Goal: Task Accomplishment & Management: Manage account settings

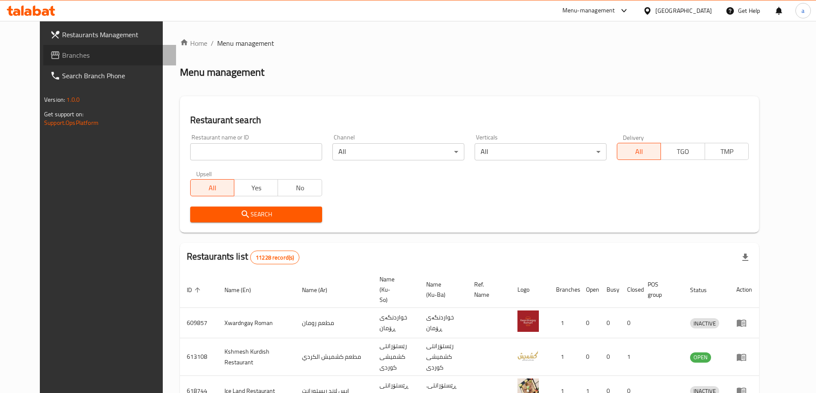
click at [62, 60] on span "Branches" at bounding box center [115, 55] width 107 height 10
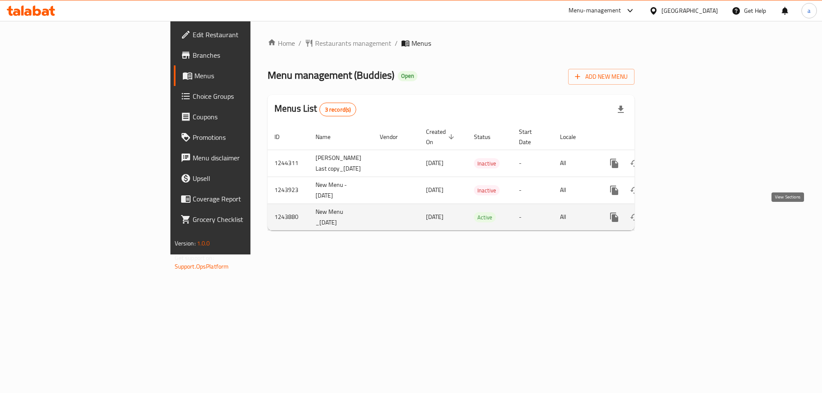
click at [681, 214] on icon "enhanced table" at bounding box center [676, 217] width 10 height 10
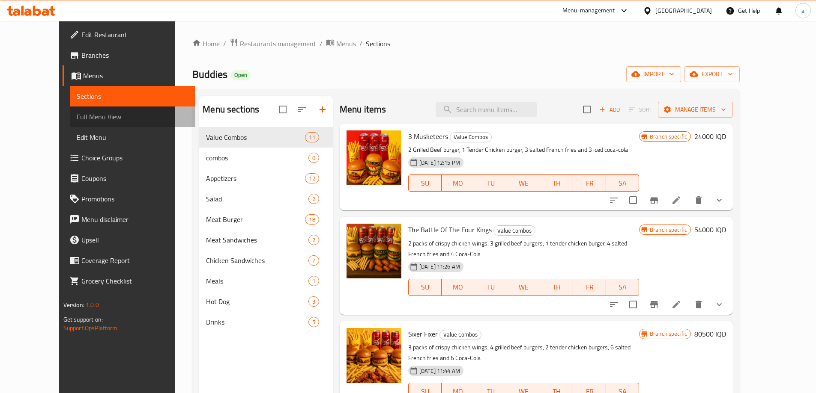
click at [77, 118] on span "Full Menu View" at bounding box center [133, 117] width 112 height 10
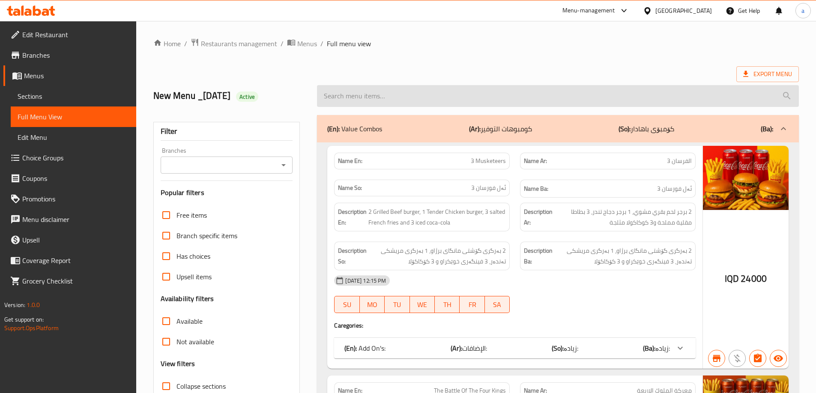
click at [537, 102] on input "search" at bounding box center [558, 96] width 482 height 22
paste input "Three Friends Combo"
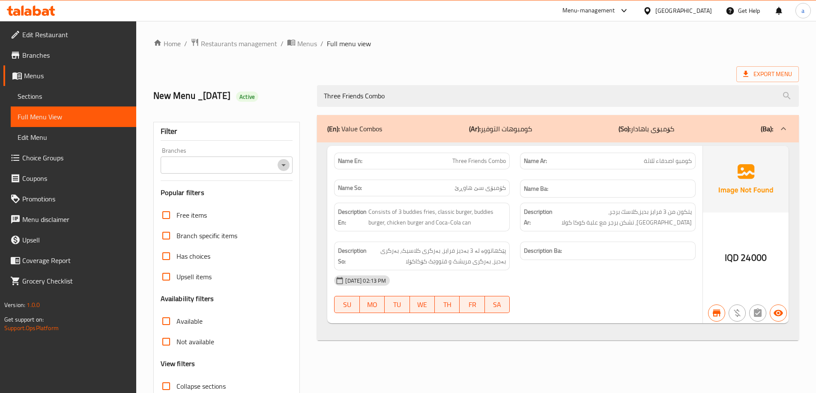
drag, startPoint x: 282, startPoint y: 159, endPoint x: 275, endPoint y: 170, distance: 12.3
click at [281, 160] on button "Open" at bounding box center [283, 165] width 12 height 12
type input "Three Friends Combo"
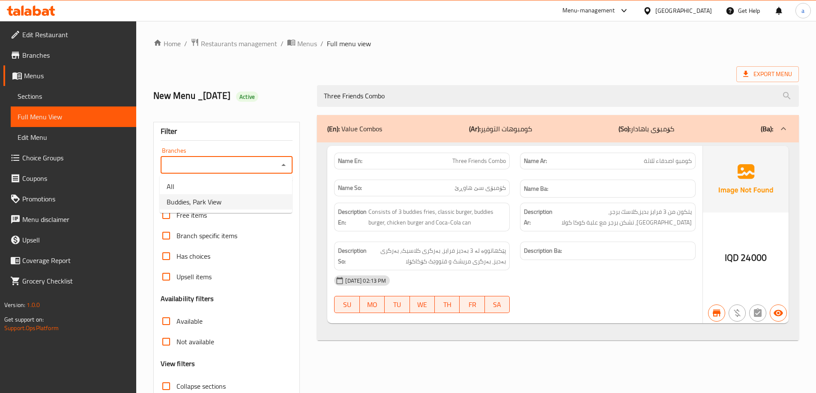
click at [248, 205] on li "Buddies, Park View" at bounding box center [226, 201] width 132 height 15
type input "Buddies, Park View"
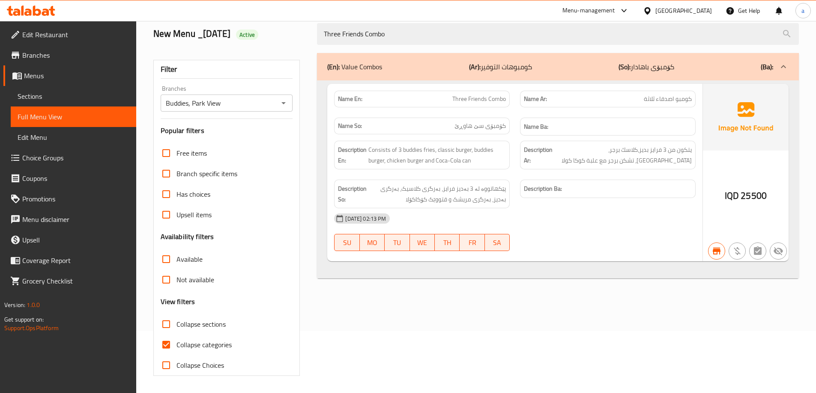
click at [208, 352] on label "Collapse categories" at bounding box center [194, 345] width 76 height 21
click at [176, 352] on input "Collapse categories" at bounding box center [166, 345] width 21 height 21
checkbox input "false"
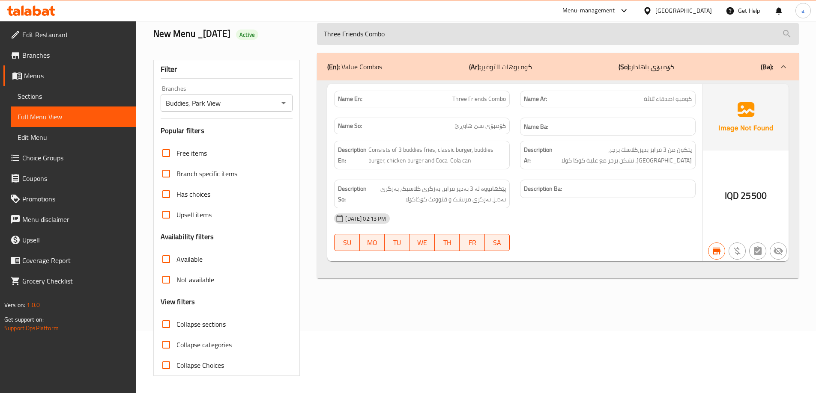
drag, startPoint x: 405, startPoint y: 33, endPoint x: 317, endPoint y: 44, distance: 88.8
click at [317, 44] on input "Three Friends Combo" at bounding box center [558, 34] width 482 height 22
paste input "Four"
type input "Four Friends Combo"
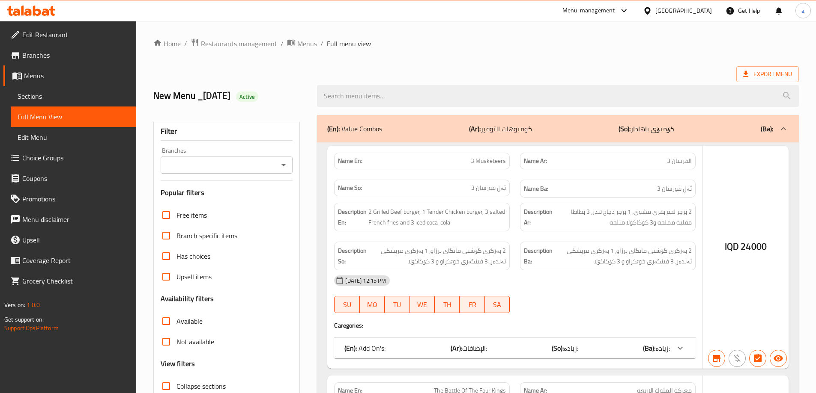
click at [280, 165] on div at bounding box center [408, 196] width 816 height 393
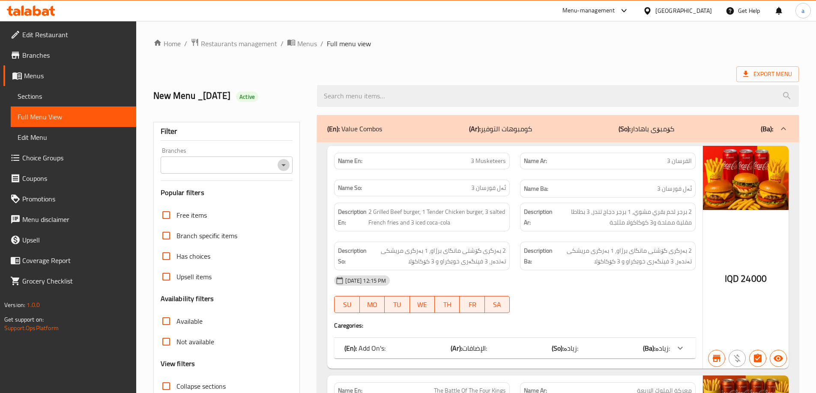
click at [285, 167] on icon "Open" at bounding box center [283, 165] width 10 height 10
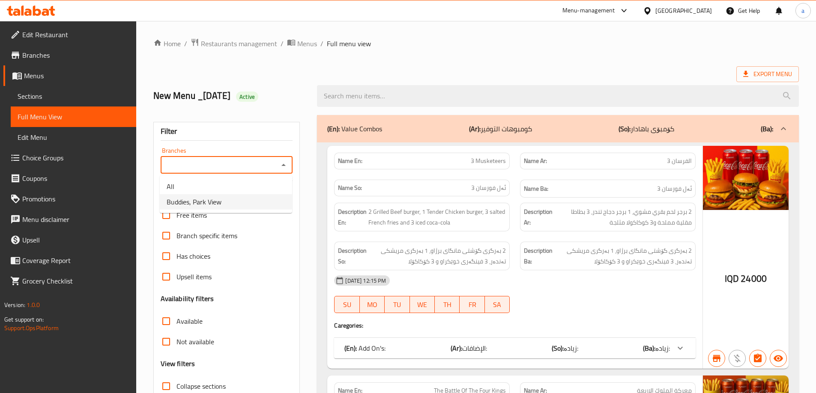
click at [238, 203] on li "Buddies, Park View" at bounding box center [226, 201] width 132 height 15
type input "Buddies, Park View"
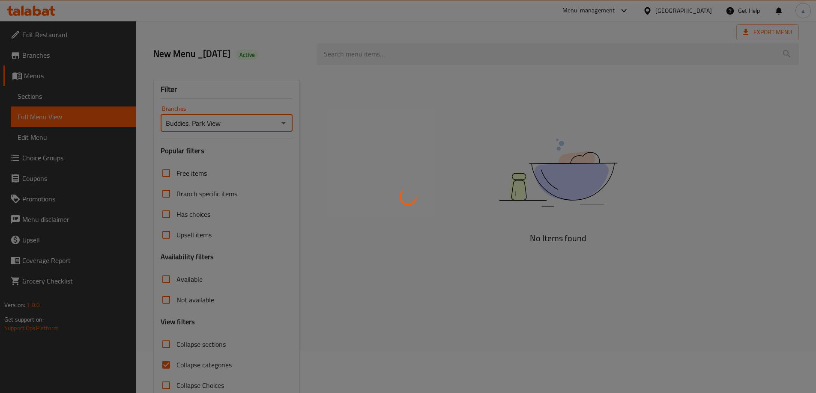
scroll to position [62, 0]
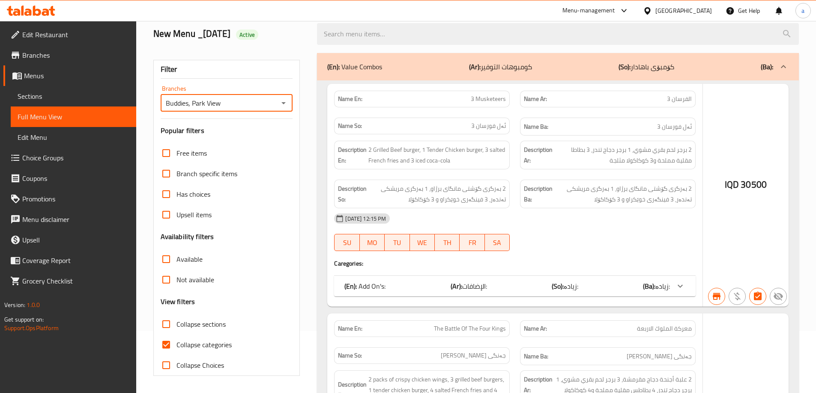
click at [206, 344] on div at bounding box center [408, 196] width 816 height 393
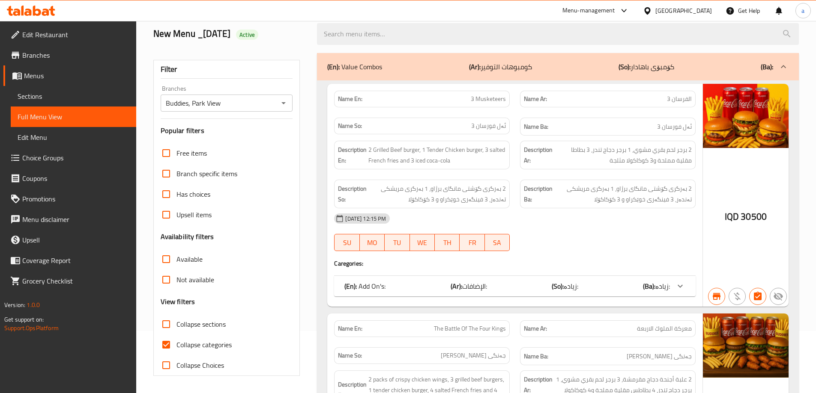
click at [200, 345] on span "Collapse categories" at bounding box center [203, 345] width 55 height 10
click at [176, 345] on input "Collapse categories" at bounding box center [166, 345] width 21 height 21
checkbox input "false"
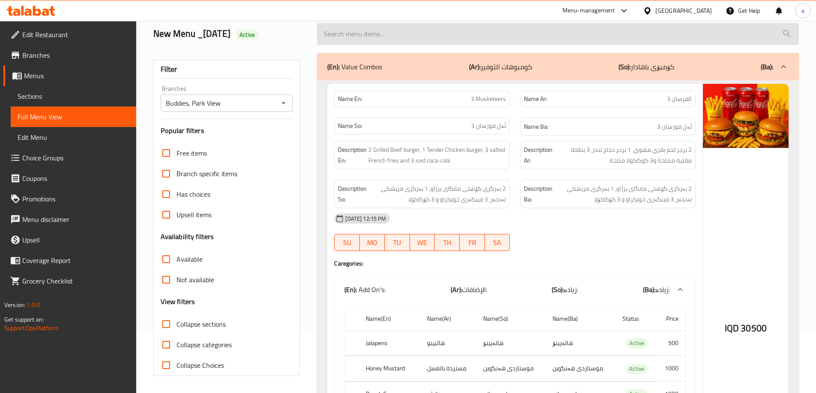
scroll to position [0, 0]
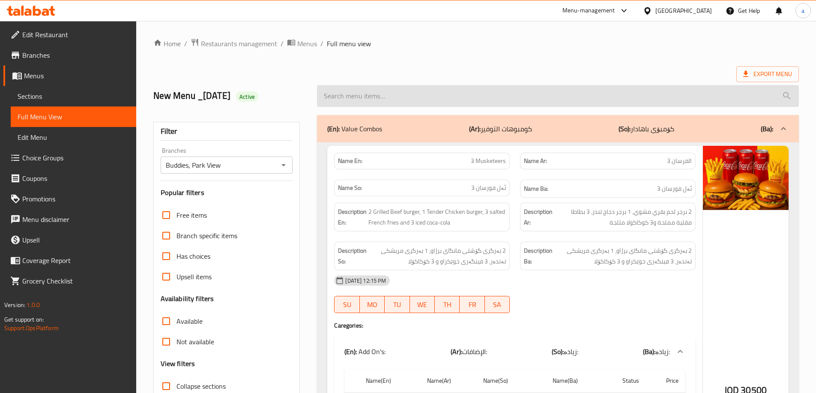
click at [484, 86] on input "search" at bounding box center [558, 96] width 482 height 22
paste input "Four Friends Combo"
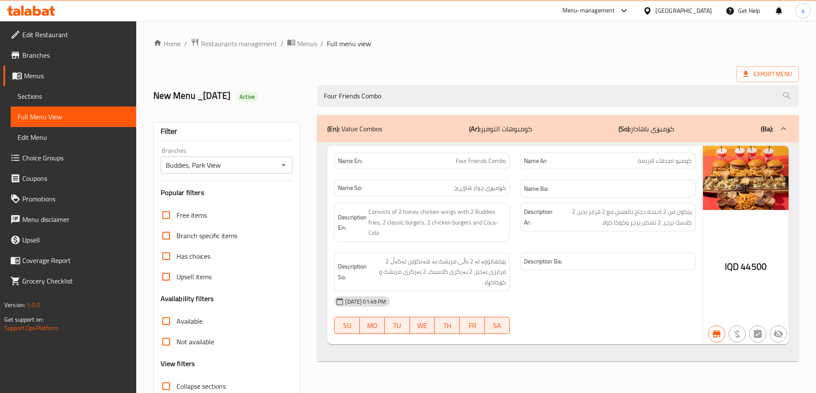
type input "Four Friends Combo"
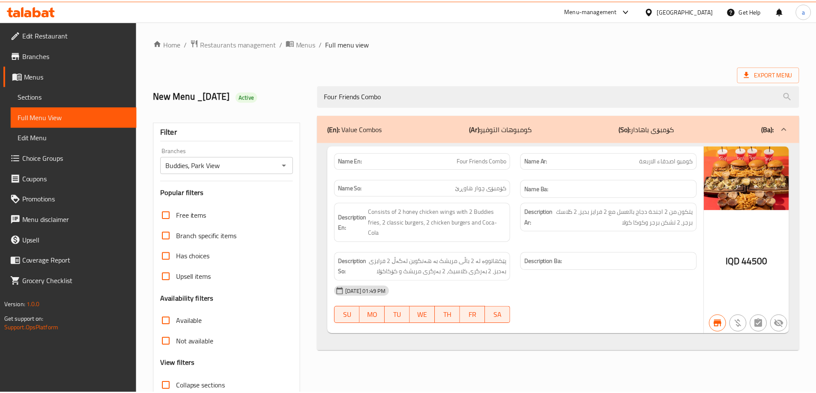
scroll to position [62, 0]
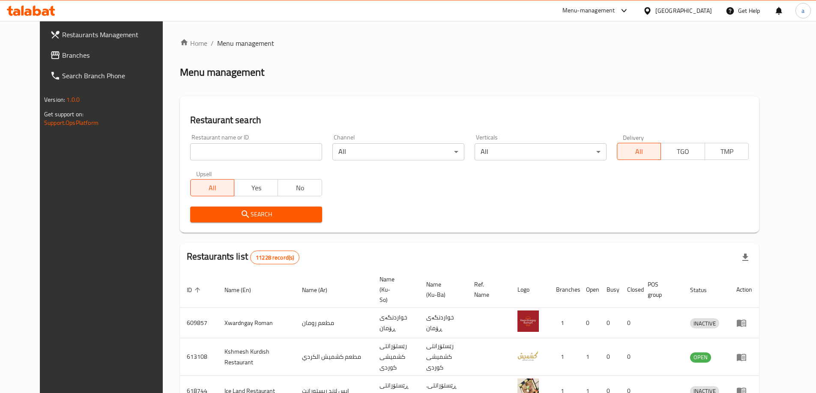
click at [62, 59] on span "Branches" at bounding box center [115, 55] width 107 height 10
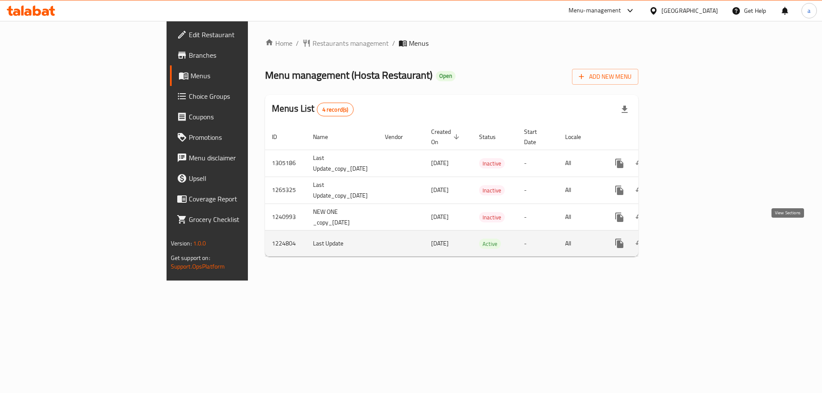
click at [686, 238] on icon "enhanced table" at bounding box center [681, 243] width 10 height 10
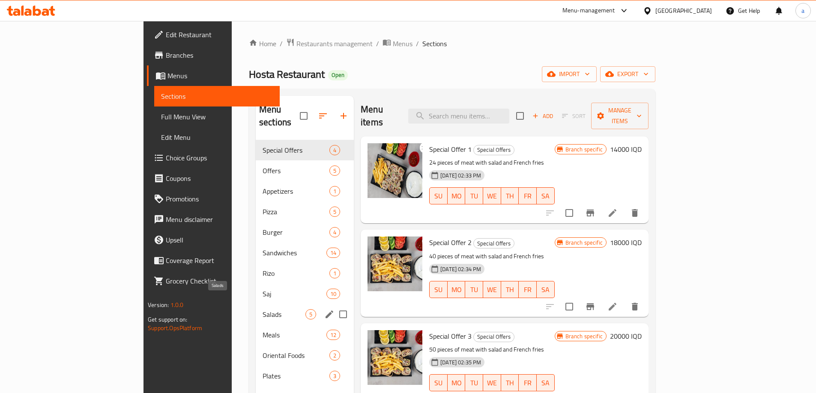
click at [262, 310] on span "Salads" at bounding box center [283, 315] width 43 height 10
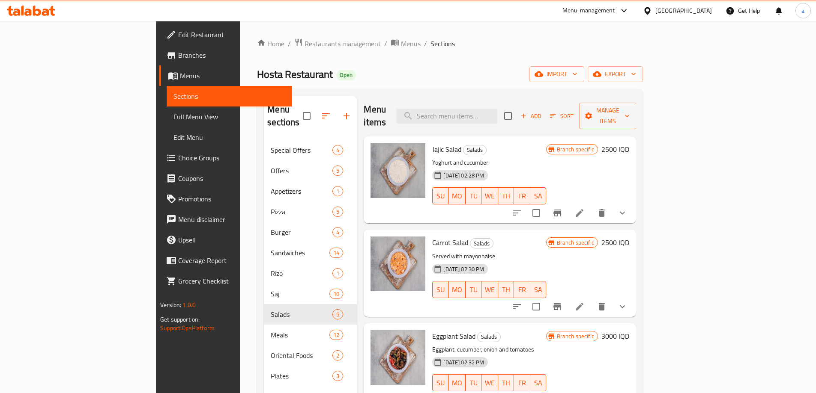
click at [561, 210] on icon "Branch-specific-item" at bounding box center [557, 213] width 8 height 7
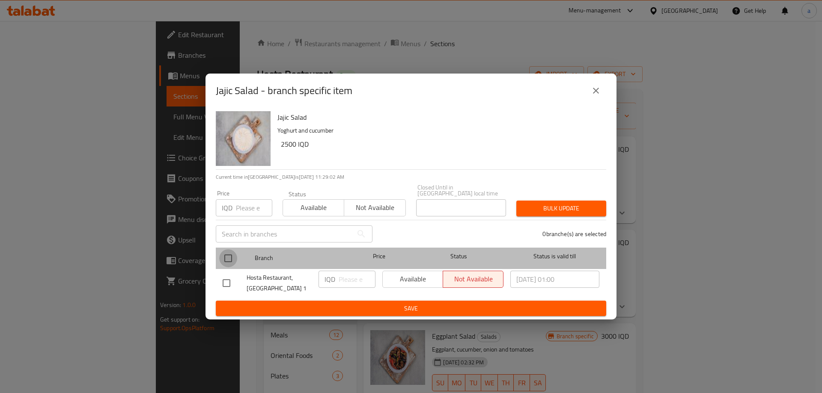
click at [223, 257] on input "checkbox" at bounding box center [228, 259] width 18 height 18
checkbox input "true"
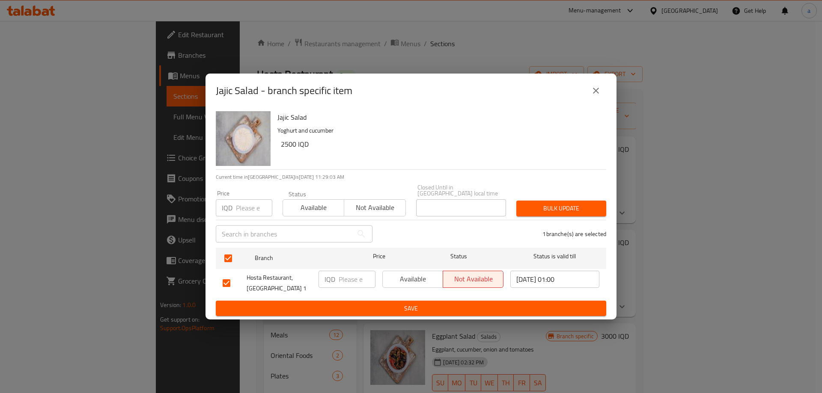
click at [353, 283] on input "number" at bounding box center [357, 279] width 37 height 17
paste input "3500"
type input "3500"
click at [373, 306] on span "Save" at bounding box center [411, 309] width 377 height 11
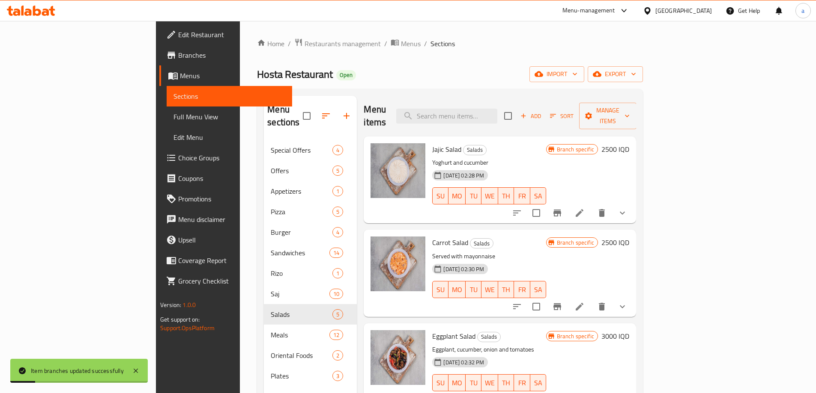
click at [629, 143] on h6 "2500 IQD" at bounding box center [615, 149] width 28 height 12
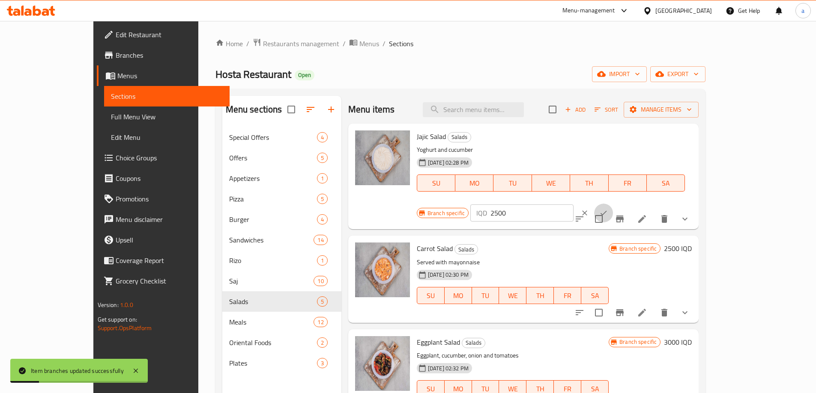
click at [608, 209] on icon "ok" at bounding box center [603, 213] width 9 height 9
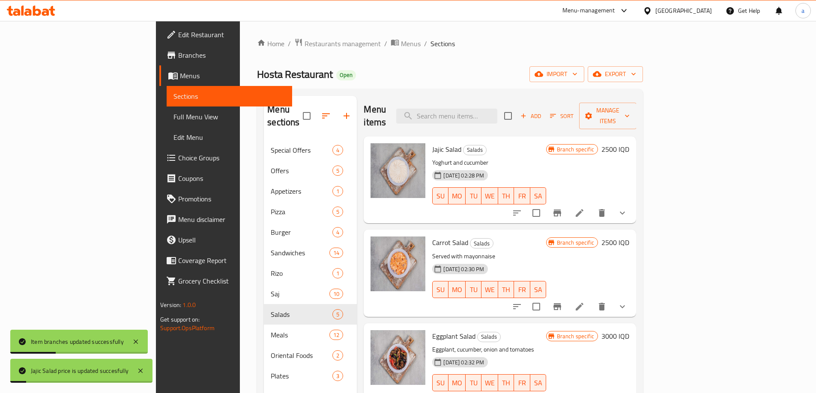
click at [629, 143] on h6 "2500 IQD" at bounding box center [615, 149] width 28 height 12
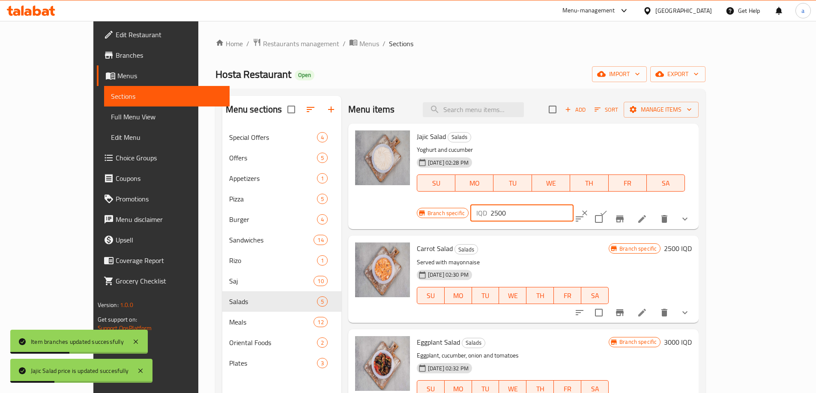
drag, startPoint x: 696, startPoint y: 137, endPoint x: 618, endPoint y: 144, distance: 78.7
click at [618, 204] on div "Branch specific IQD 2500 ​" at bounding box center [521, 213] width 208 height 19
paste input "3"
type input "3500"
click at [608, 209] on icon "ok" at bounding box center [603, 213] width 9 height 9
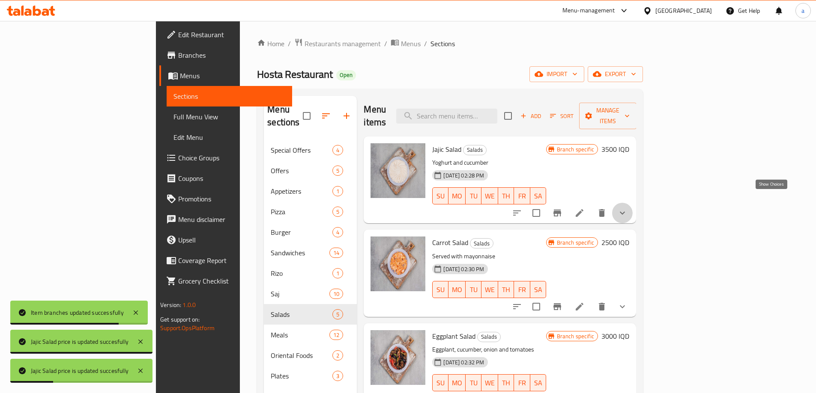
click at [627, 208] on icon "show more" at bounding box center [622, 213] width 10 height 10
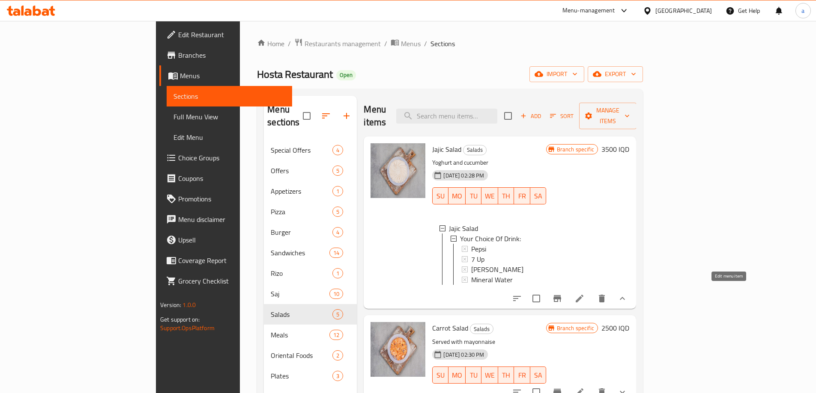
click at [584, 294] on icon at bounding box center [579, 299] width 10 height 10
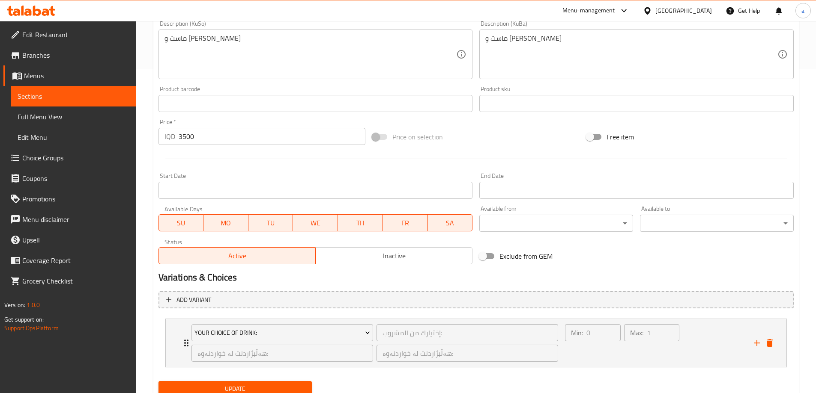
scroll to position [357, 0]
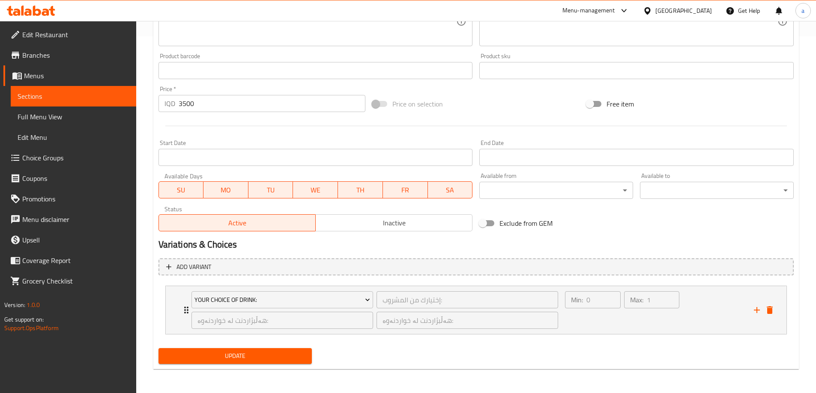
click at [68, 90] on link "Sections" at bounding box center [73, 96] width 125 height 21
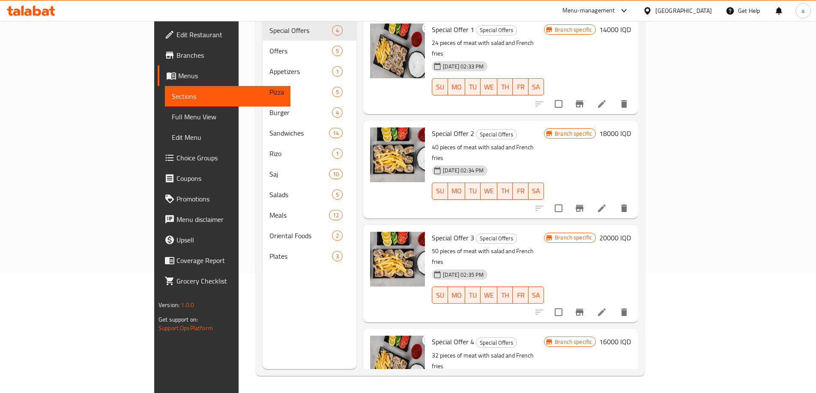
scroll to position [120, 0]
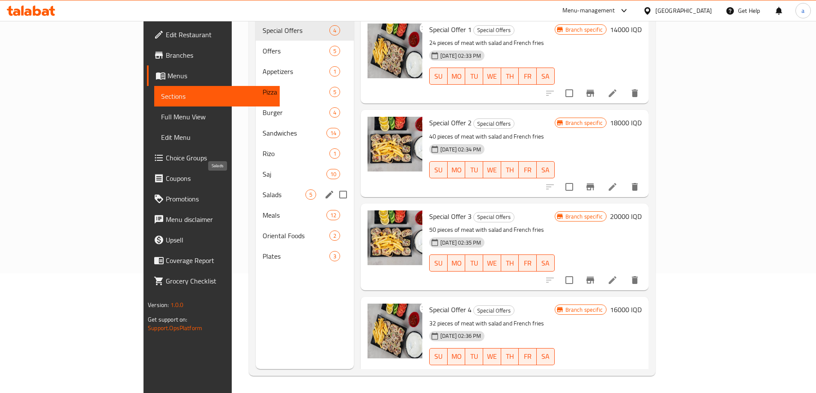
click at [262, 190] on span "Salads" at bounding box center [283, 195] width 43 height 10
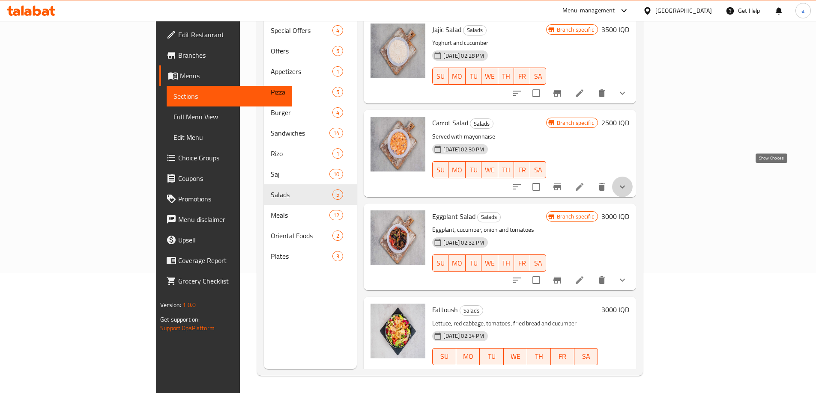
click at [627, 182] on icon "show more" at bounding box center [622, 187] width 10 height 10
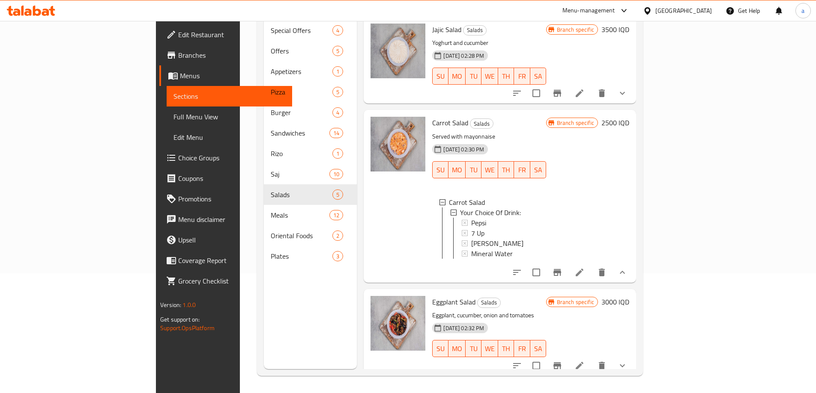
scroll to position [1, 0]
click at [561, 269] on icon "Branch-specific-item" at bounding box center [557, 272] width 8 height 7
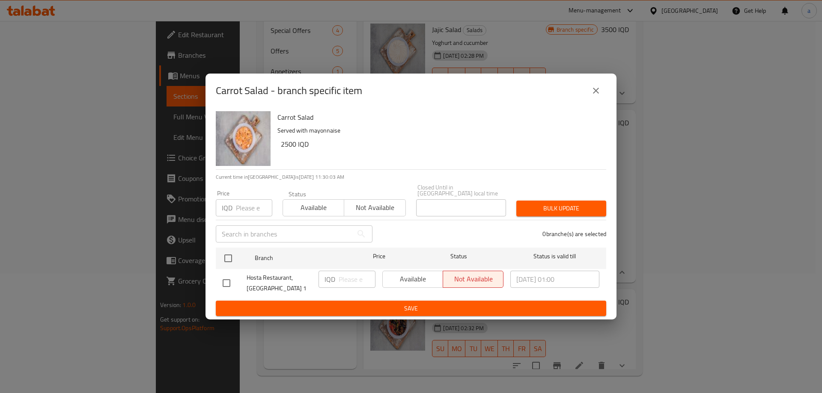
click at [227, 277] on input "checkbox" at bounding box center [226, 283] width 18 height 18
checkbox input "true"
click at [351, 273] on input "number" at bounding box center [357, 279] width 37 height 17
paste input "3500"
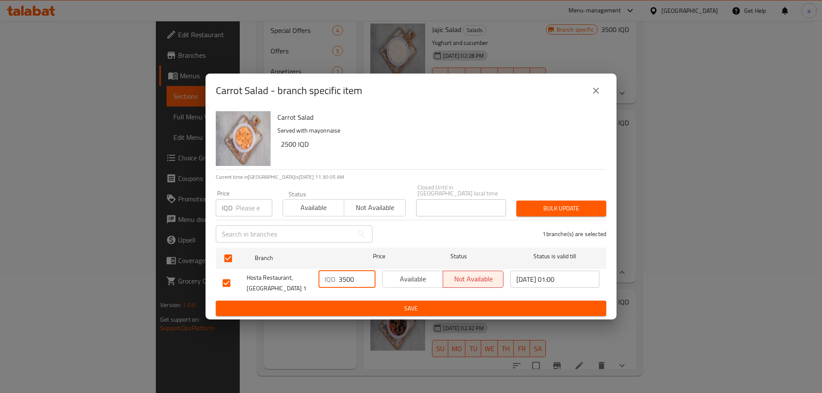
type input "3500"
click at [411, 301] on button "Save" at bounding box center [411, 309] width 390 height 16
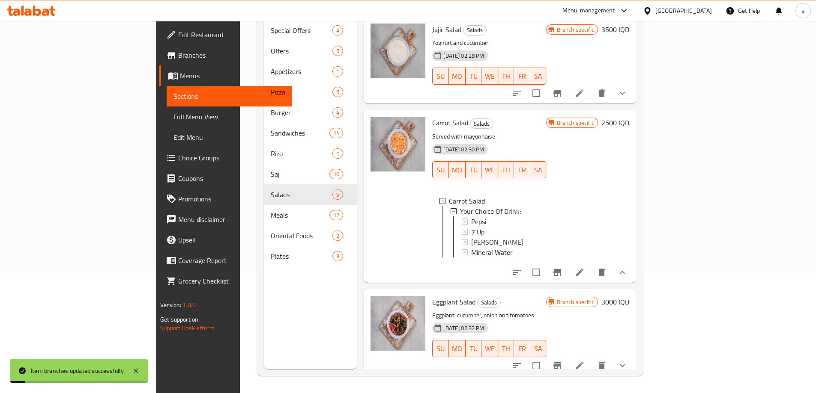
click at [629, 117] on h6 "2500 IQD" at bounding box center [615, 123] width 28 height 12
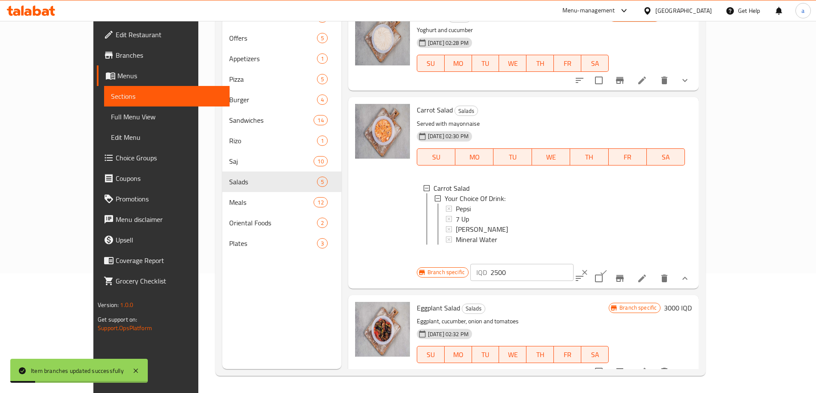
click at [573, 264] on input "2500" at bounding box center [531, 272] width 83 height 17
paste input "3"
type input "3500"
click at [613, 263] on button "ok" at bounding box center [603, 272] width 19 height 19
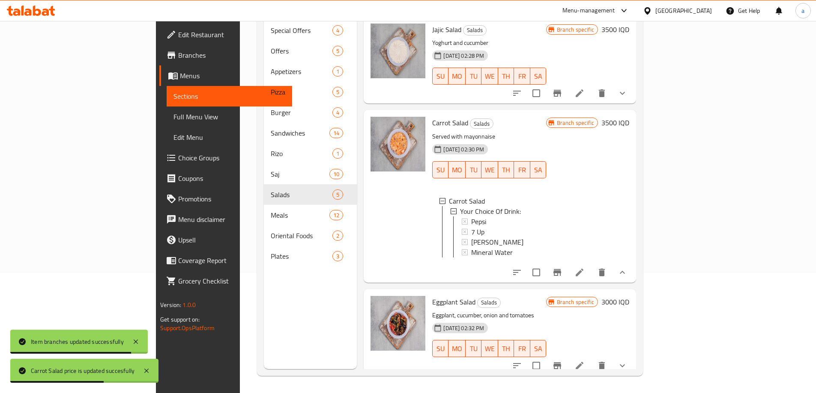
scroll to position [128, 0]
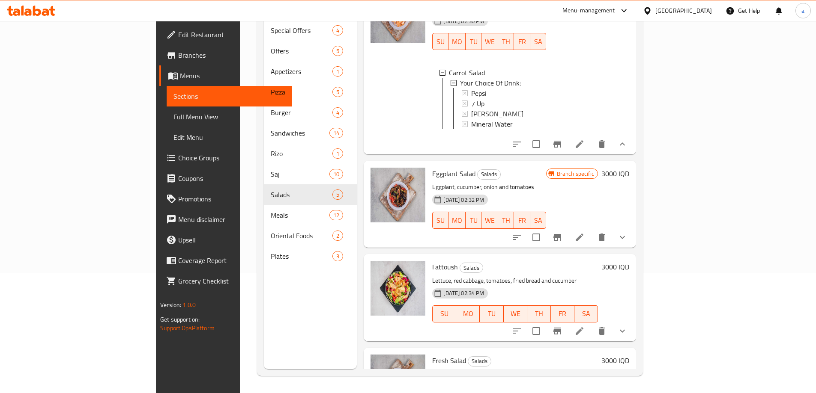
click at [629, 168] on h6 "3000 IQD" at bounding box center [615, 174] width 28 height 12
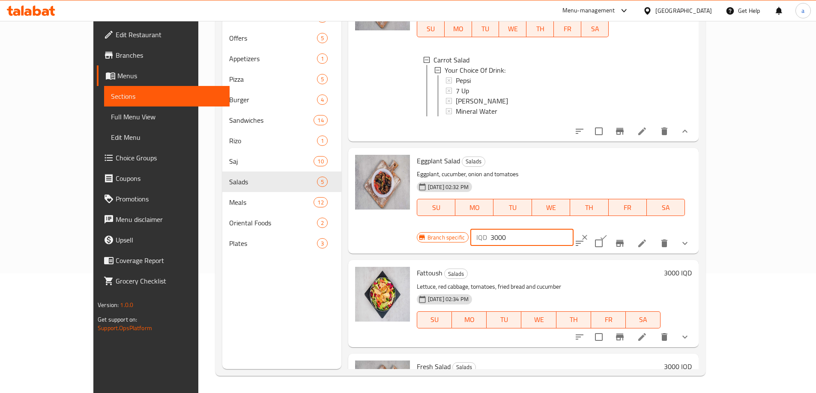
drag, startPoint x: 703, startPoint y: 171, endPoint x: 654, endPoint y: 175, distance: 49.8
click at [573, 229] on div "IQD 3000 ​" at bounding box center [521, 237] width 103 height 17
paste input "5"
type input "3500"
click at [608, 233] on icon "ok" at bounding box center [603, 237] width 9 height 9
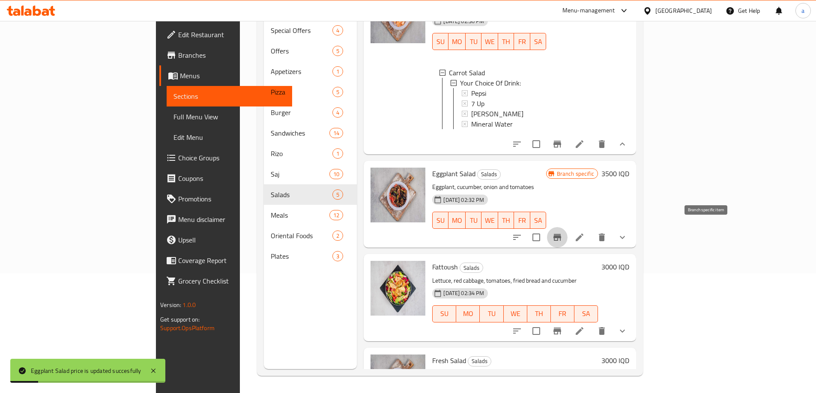
click at [561, 234] on icon "Branch-specific-item" at bounding box center [557, 237] width 8 height 7
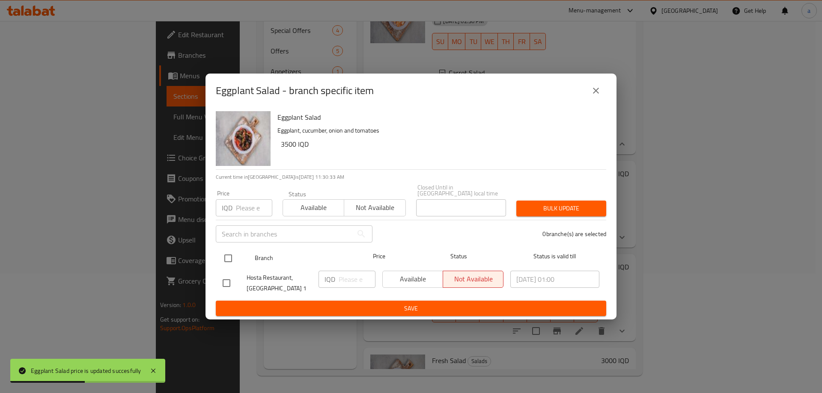
click at [232, 256] on input "checkbox" at bounding box center [228, 259] width 18 height 18
checkbox input "true"
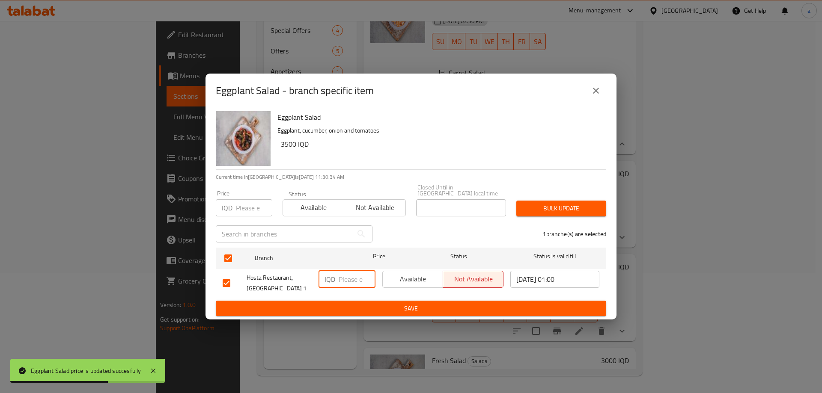
click at [349, 272] on input "number" at bounding box center [357, 279] width 37 height 17
paste input "3500"
type input "3500"
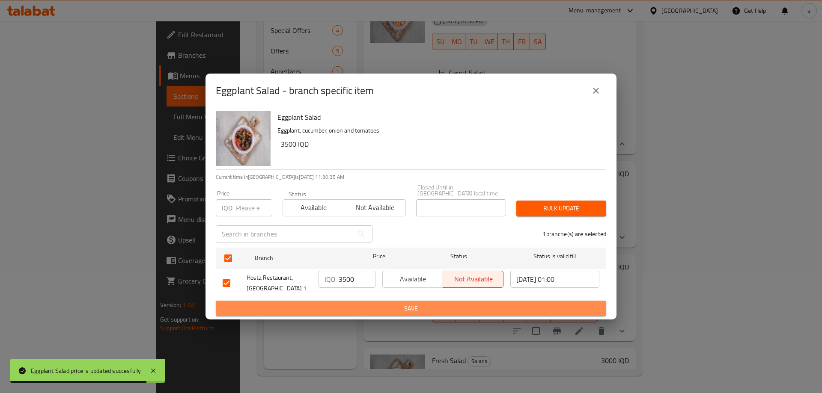
click at [365, 304] on span "Save" at bounding box center [411, 309] width 377 height 11
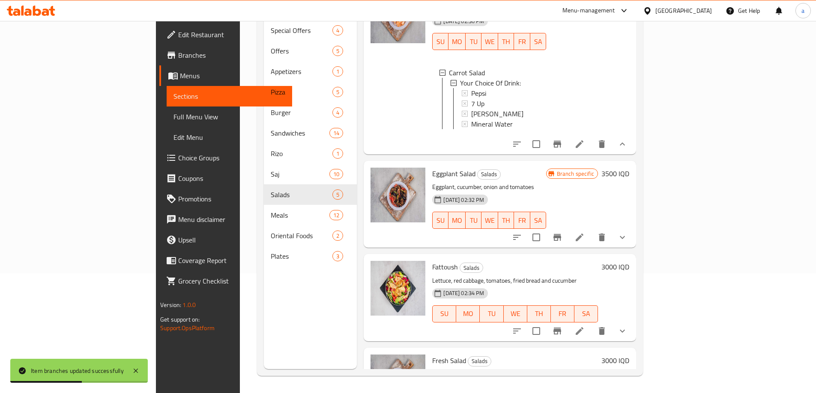
click at [629, 261] on h6 "3000 IQD" at bounding box center [615, 267] width 28 height 12
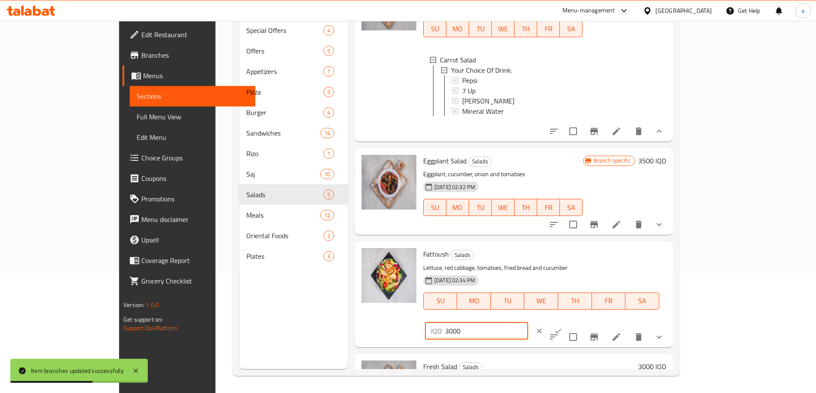
drag, startPoint x: 701, startPoint y: 261, endPoint x: 634, endPoint y: 266, distance: 67.0
click at [634, 266] on div "Fattoush Salads Lettuce, red cabbage, tomatoes, fried bread and cucumber 29-02-…" at bounding box center [545, 294] width 250 height 99
paste input "5"
type input "3500"
click at [562, 327] on icon "ok" at bounding box center [558, 331] width 9 height 9
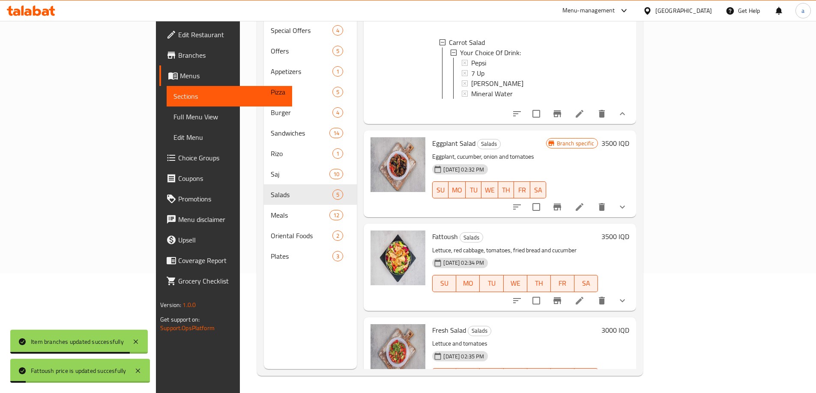
scroll to position [161, 0]
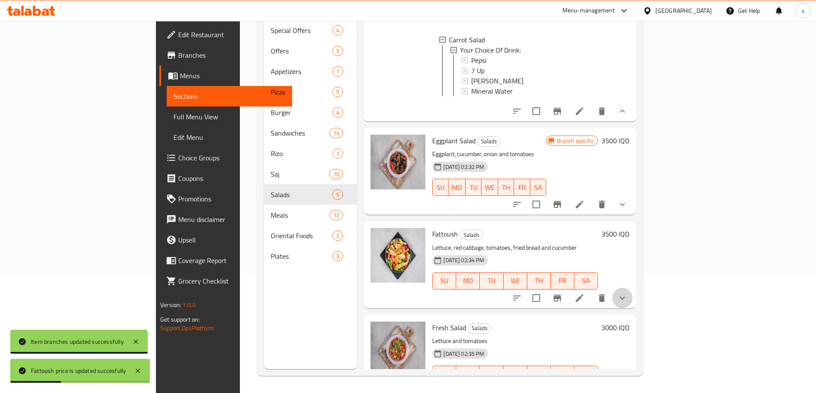
click at [632, 290] on button "show more" at bounding box center [622, 298] width 21 height 21
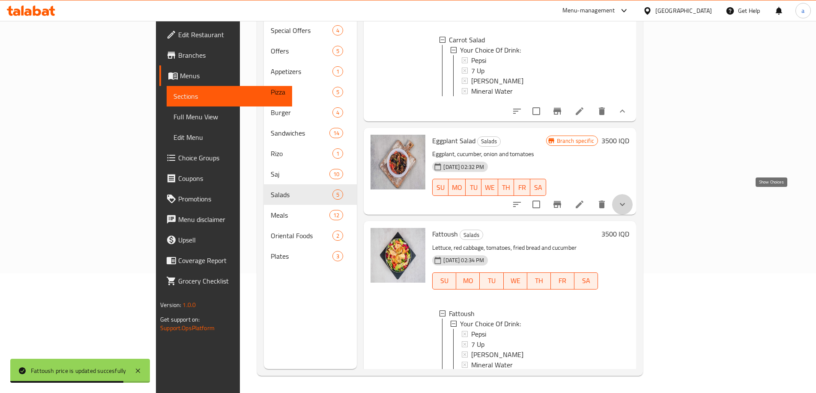
click at [627, 203] on icon "show more" at bounding box center [622, 205] width 10 height 10
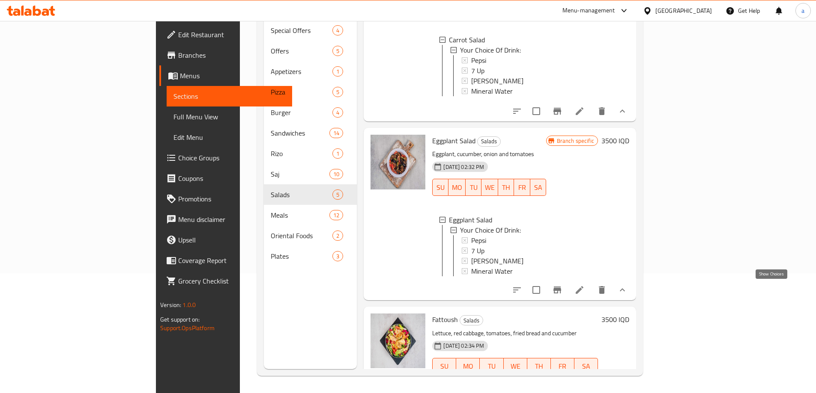
drag, startPoint x: 768, startPoint y: 292, endPoint x: 768, endPoint y: 287, distance: 4.3
click at [627, 292] on icon "show more" at bounding box center [622, 290] width 10 height 10
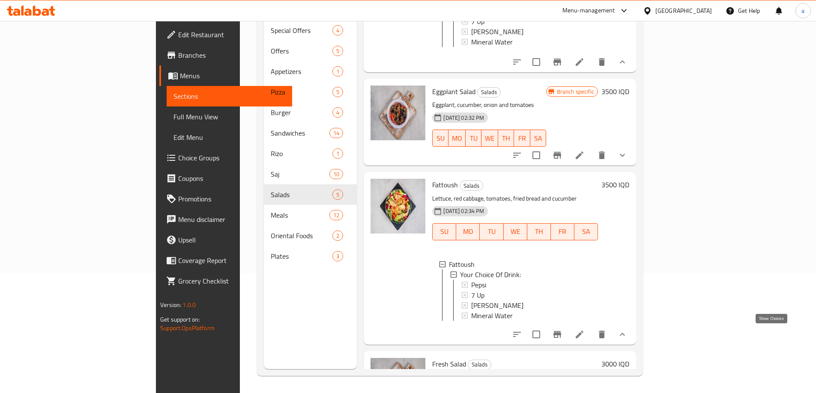
click at [627, 337] on icon "show more" at bounding box center [622, 335] width 10 height 10
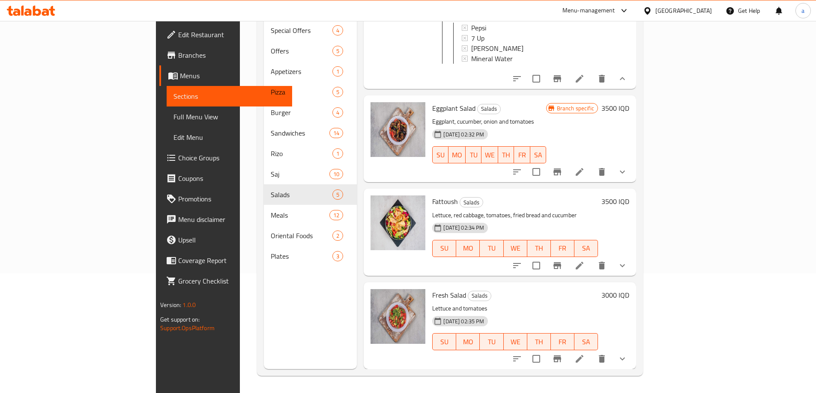
scroll to position [188, 0]
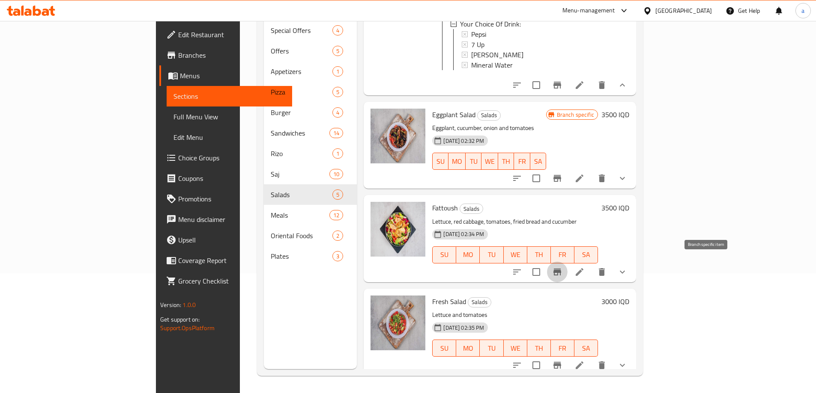
click at [561, 269] on icon "Branch-specific-item" at bounding box center [557, 272] width 8 height 7
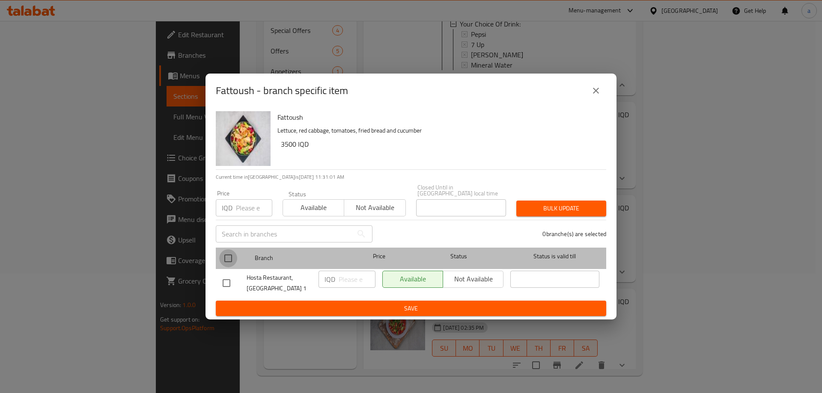
click at [235, 254] on input "checkbox" at bounding box center [228, 259] width 18 height 18
checkbox input "true"
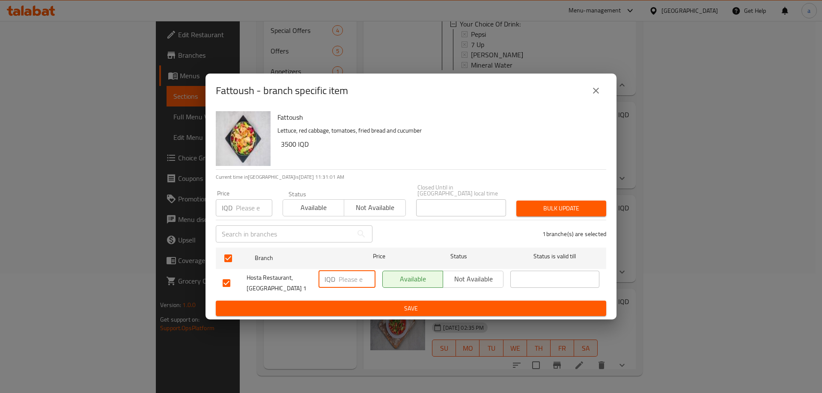
click at [351, 279] on input "number" at bounding box center [357, 279] width 37 height 17
paste input "3500"
type input "3500"
click at [361, 304] on span "Save" at bounding box center [411, 309] width 377 height 11
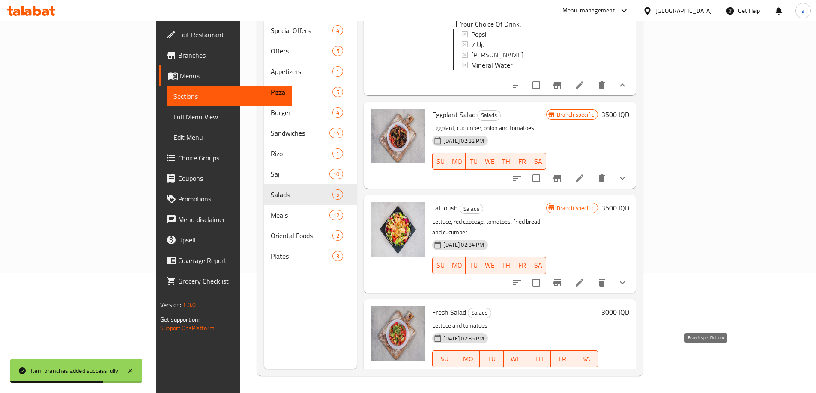
click at [561, 373] on icon "Branch-specific-item" at bounding box center [557, 376] width 8 height 7
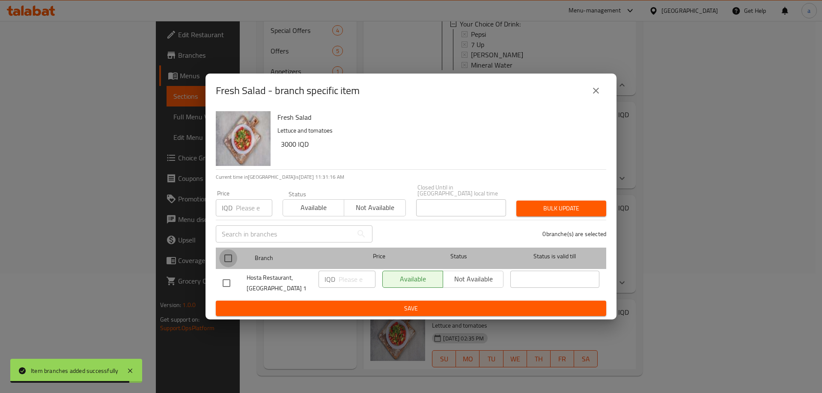
click at [224, 252] on input "checkbox" at bounding box center [228, 259] width 18 height 18
checkbox input "true"
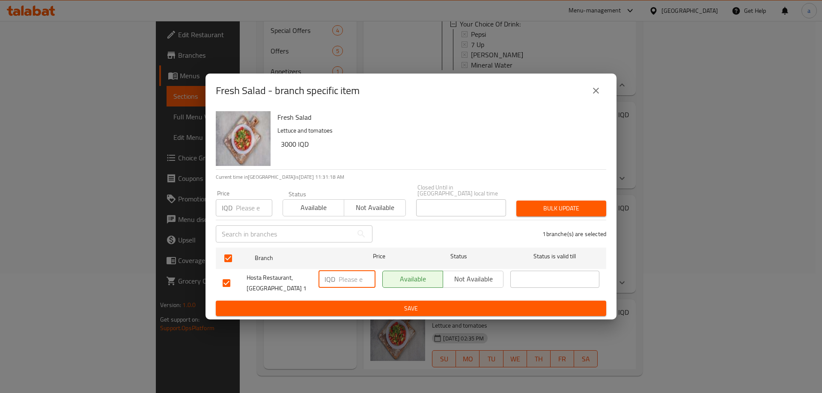
drag, startPoint x: 348, startPoint y: 280, endPoint x: 353, endPoint y: 279, distance: 5.2
click at [353, 279] on input "number" at bounding box center [357, 279] width 37 height 17
paste input "3500"
type input "3500"
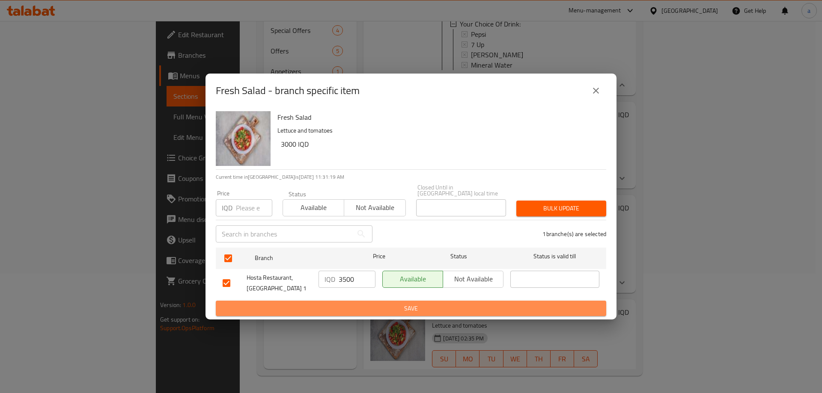
click at [372, 304] on span "Save" at bounding box center [411, 309] width 377 height 11
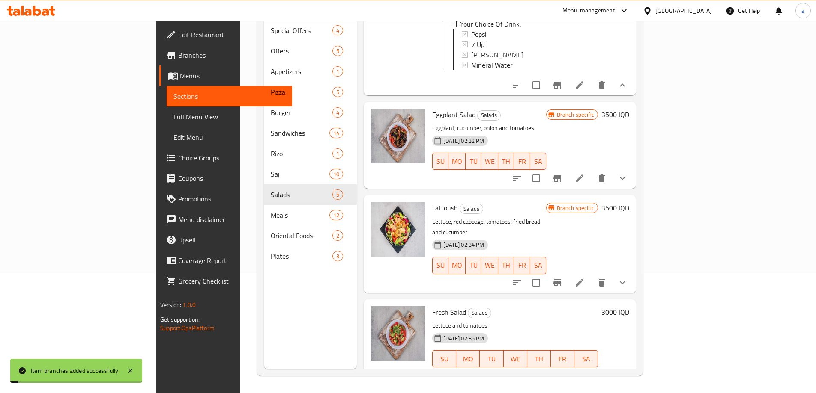
click at [629, 307] on h6 "3000 IQD" at bounding box center [615, 313] width 28 height 12
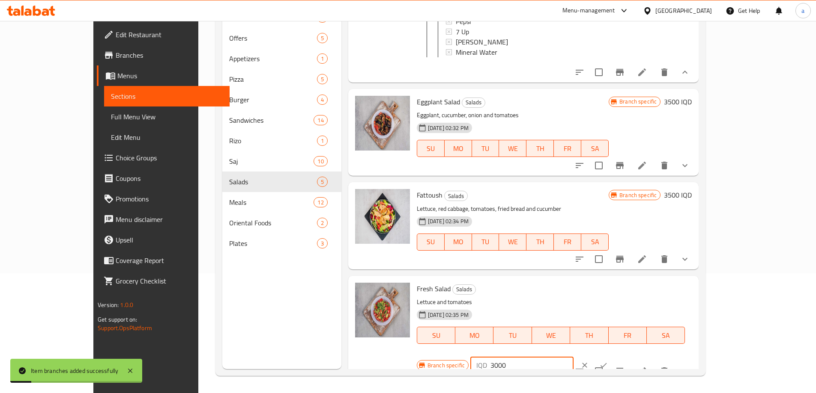
drag, startPoint x: 683, startPoint y: 292, endPoint x: 637, endPoint y: 292, distance: 46.2
click at [625, 356] on div "Branch specific IQD 3000 ​" at bounding box center [521, 365] width 208 height 19
paste input "5"
type input "3500"
click at [608, 361] on icon "ok" at bounding box center [603, 365] width 9 height 9
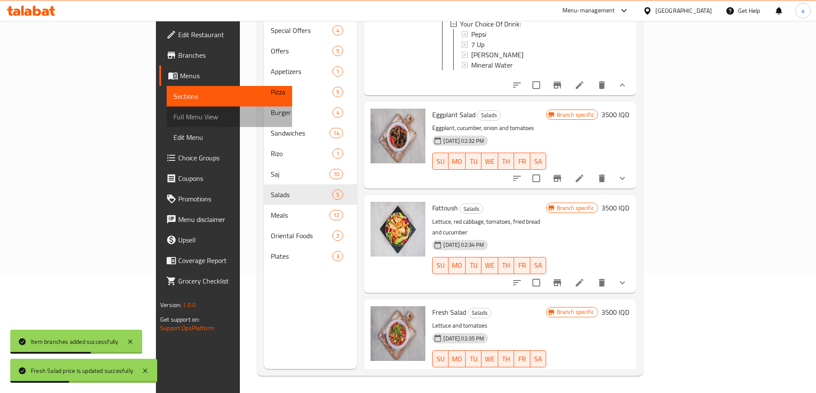
click at [173, 121] on span "Full Menu View" at bounding box center [229, 117] width 112 height 10
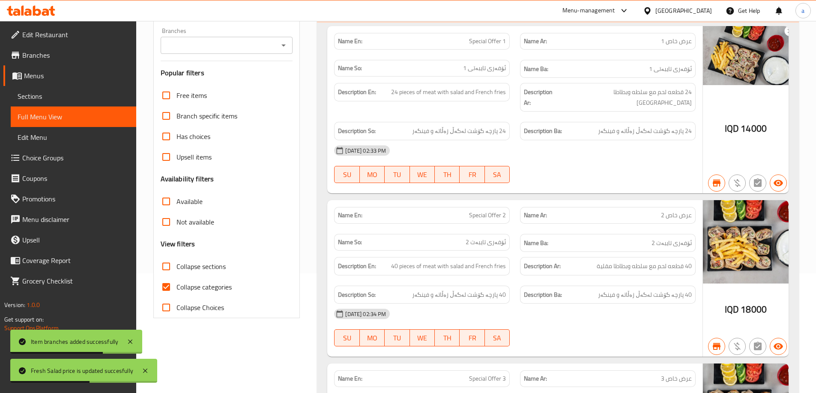
click at [277, 44] on div "Branches" at bounding box center [227, 45] width 132 height 17
click at [283, 43] on icon "Open" at bounding box center [283, 45] width 10 height 10
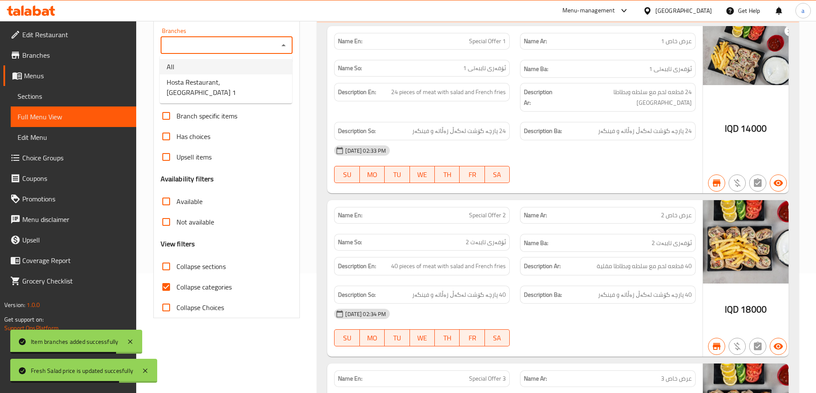
click at [268, 80] on li "Hosta Restaurant, Minara 1" at bounding box center [226, 87] width 132 height 26
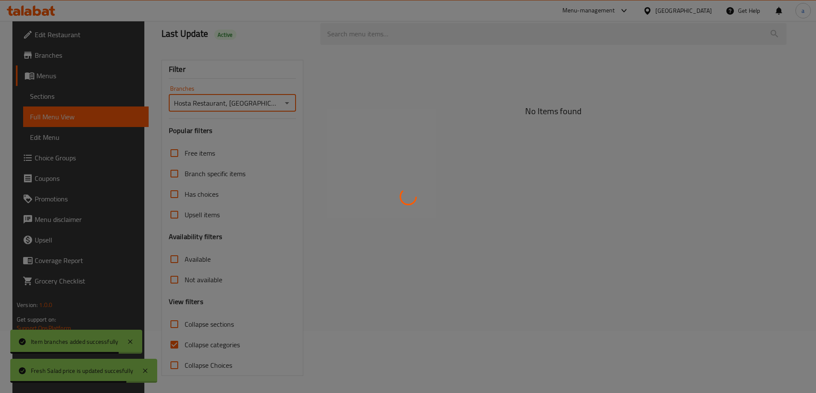
type input "Hosta Restaurant, Minara 1"
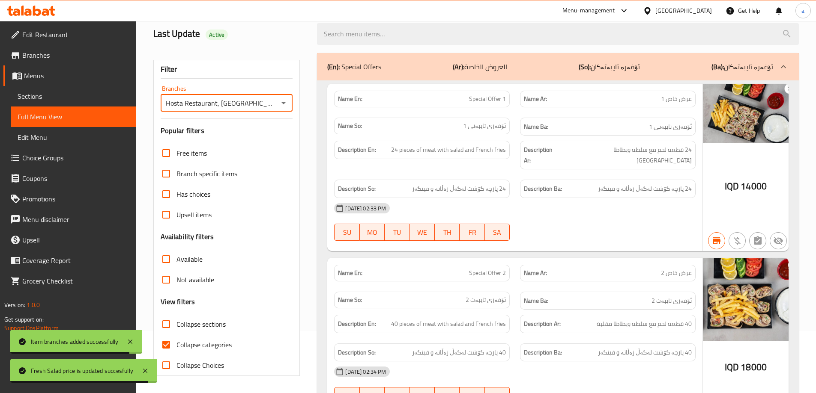
scroll to position [120, 0]
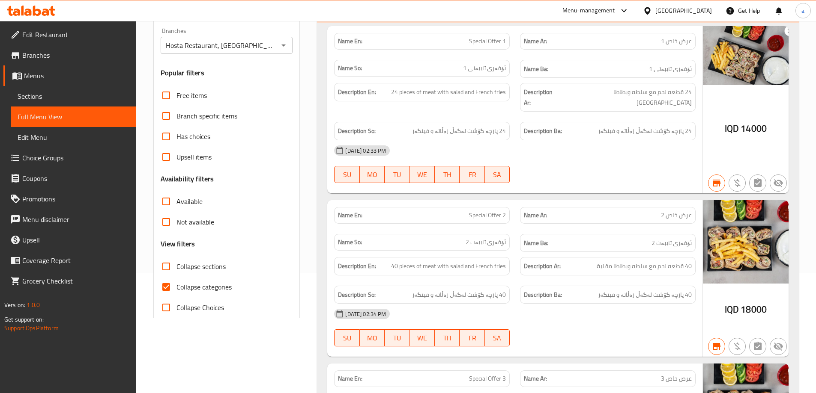
click at [197, 270] on span "Collapse sections" at bounding box center [200, 267] width 49 height 10
click at [176, 270] on input "Collapse sections" at bounding box center [166, 266] width 21 height 21
checkbox input "true"
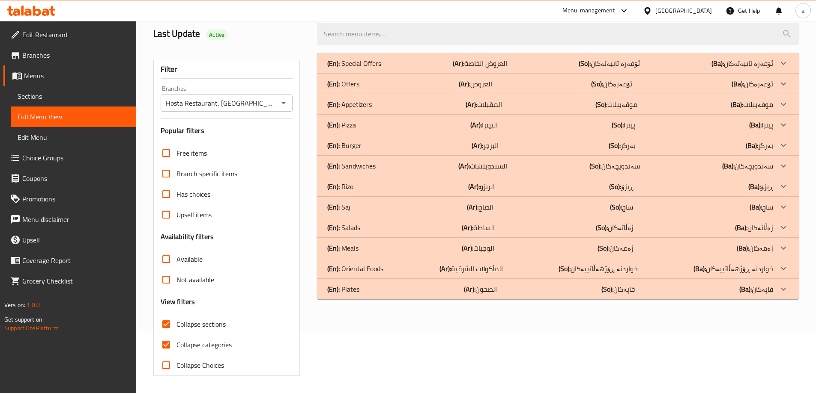
click at [186, 340] on span "Collapse categories" at bounding box center [203, 345] width 55 height 10
click at [176, 335] on input "Collapse categories" at bounding box center [166, 345] width 21 height 21
checkbox input "false"
click at [507, 68] on div "(En): Salads (Ar): السلطة (So): زەڵاتەکان (Ba): زەڵاتەکان" at bounding box center [550, 63] width 446 height 10
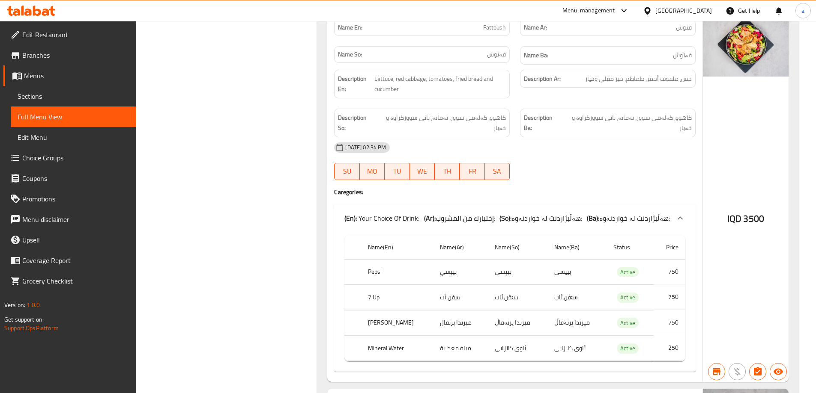
scroll to position [1322, 0]
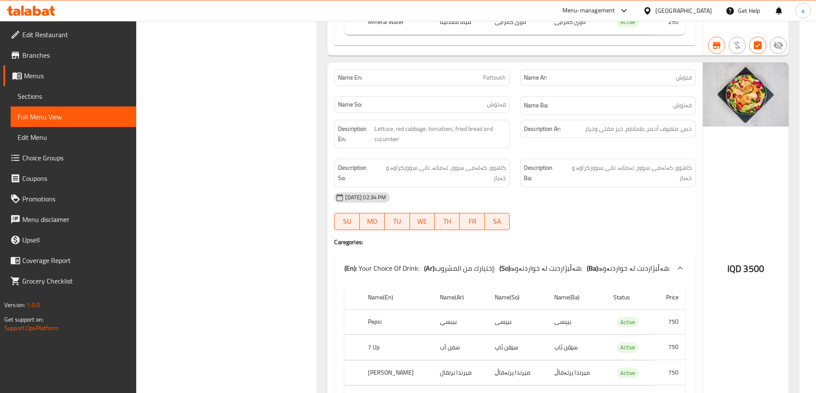
drag, startPoint x: 816, startPoint y: 262, endPoint x: 822, endPoint y: 276, distance: 14.2
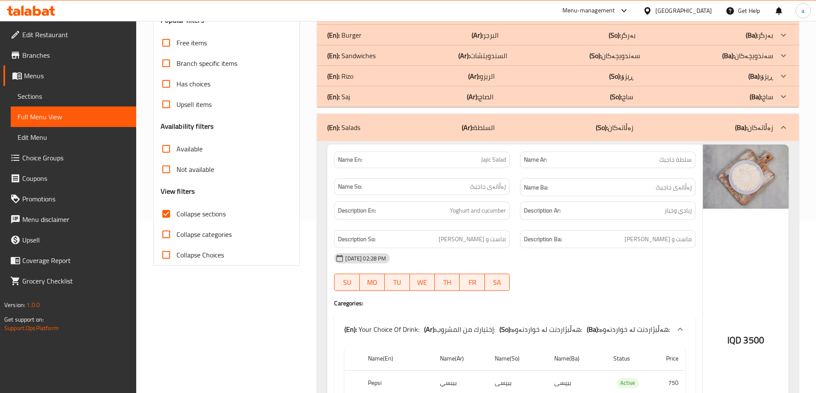
scroll to position [139, 0]
